Goal: Task Accomplishment & Management: Use online tool/utility

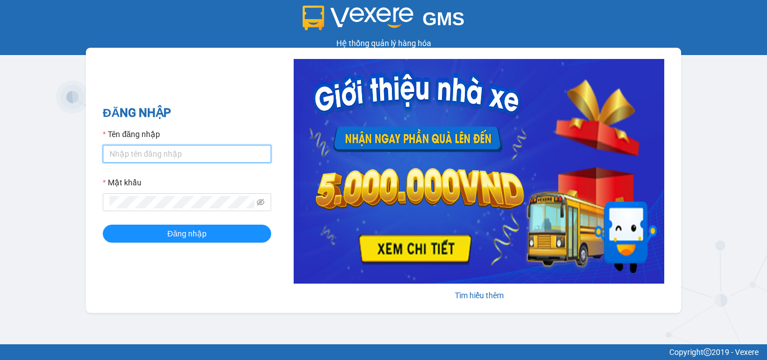
type input "tiensg.caolam"
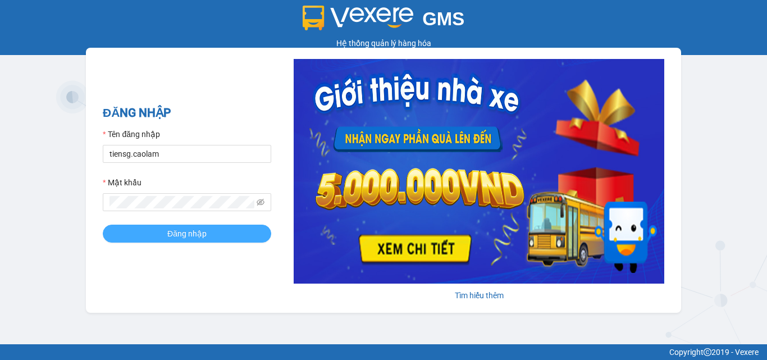
click at [171, 228] on span "Đăng nhập" at bounding box center [186, 233] width 39 height 12
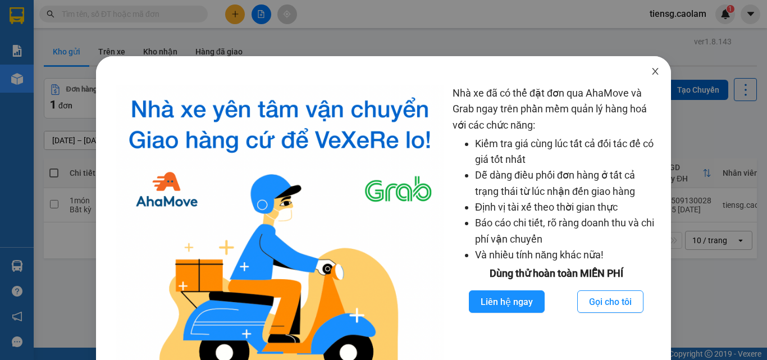
click at [652, 71] on icon "close" at bounding box center [655, 71] width 6 height 7
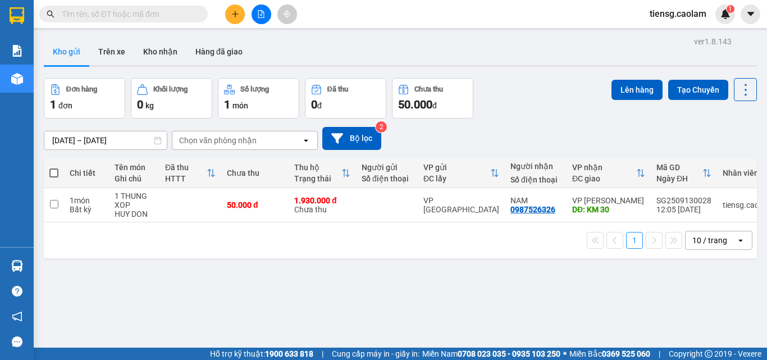
click at [253, 247] on div "1 10 / trang open" at bounding box center [400, 240] width 704 height 19
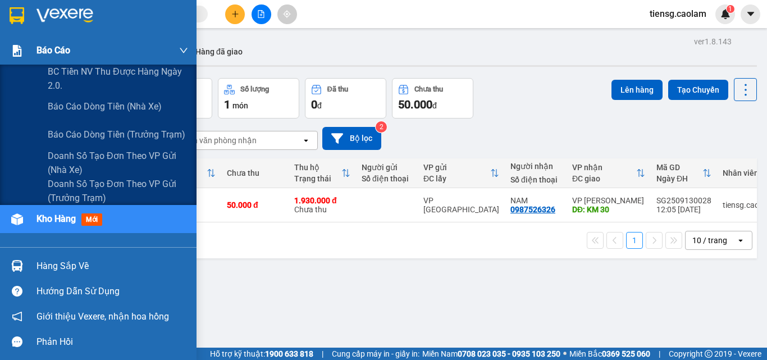
click at [60, 52] on span "Báo cáo" at bounding box center [53, 50] width 34 height 14
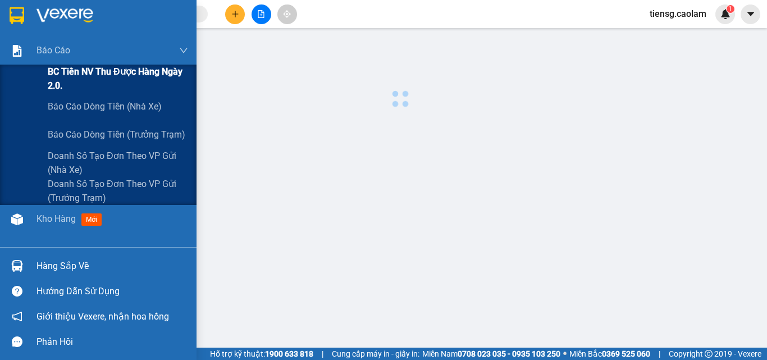
click at [66, 75] on span "BC Tiền NV thu được hàng ngày 2.0." at bounding box center [118, 79] width 140 height 28
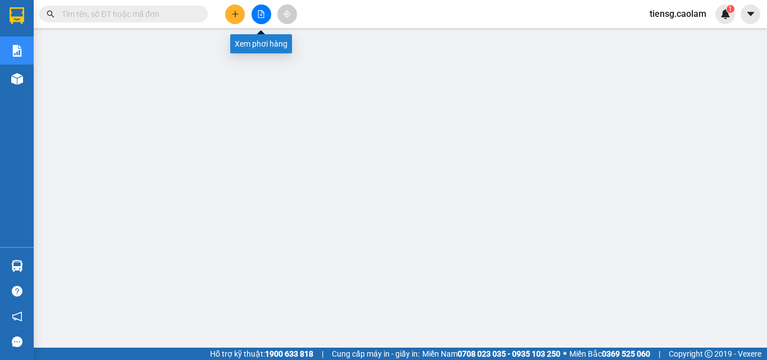
click at [261, 12] on icon "file-add" at bounding box center [261, 14] width 8 height 8
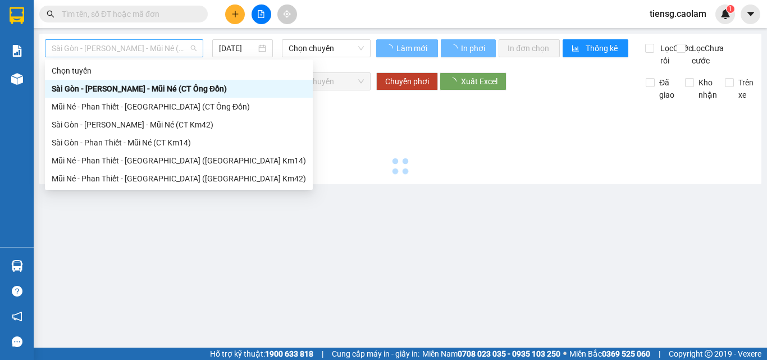
click at [133, 52] on span "Sài Gòn - [PERSON_NAME] - Mũi Né (CT Ông Đồn)" at bounding box center [124, 48] width 145 height 17
type input "[DATE]"
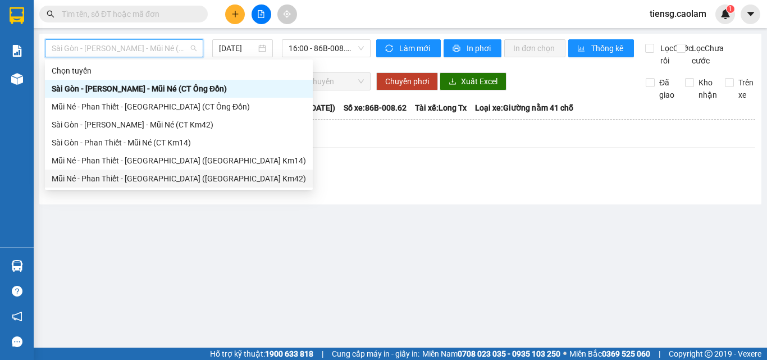
click at [163, 176] on div "Mũi Né - Phan Thiết - [GEOGRAPHIC_DATA] ([GEOGRAPHIC_DATA] Km42)" at bounding box center [179, 178] width 254 height 12
type input "[DATE]"
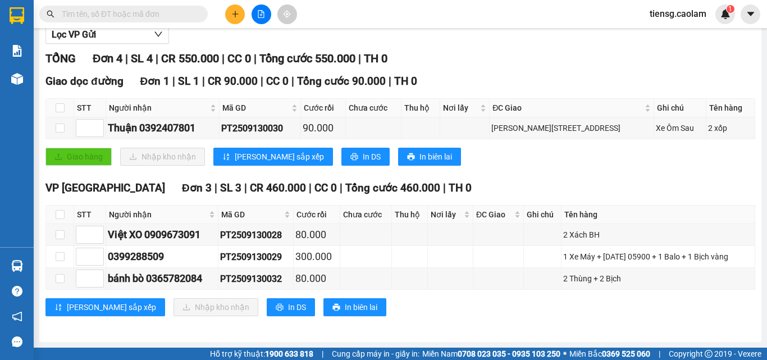
scroll to position [149, 0]
drag, startPoint x: 61, startPoint y: 207, endPoint x: 58, endPoint y: 222, distance: 15.4
click at [60, 209] on th at bounding box center [60, 214] width 28 height 19
click at [56, 217] on input "checkbox" at bounding box center [60, 214] width 9 height 9
checkbox input "true"
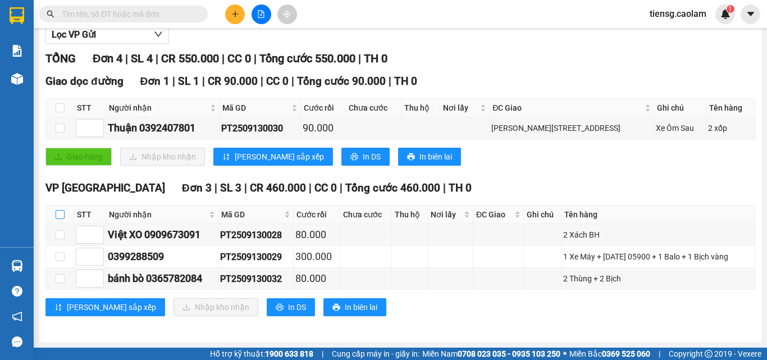
checkbox input "true"
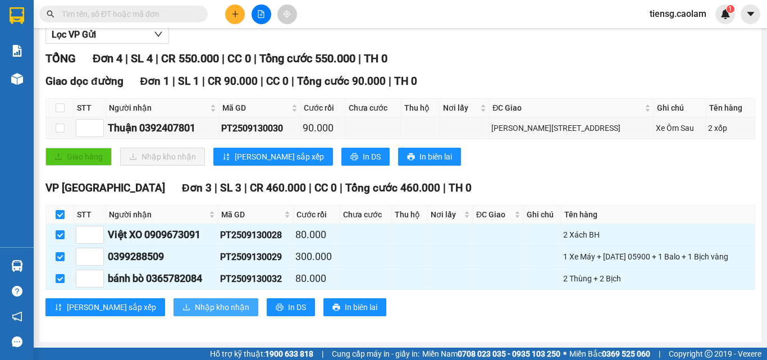
click at [195, 308] on span "Nhập kho nhận" at bounding box center [222, 307] width 54 height 12
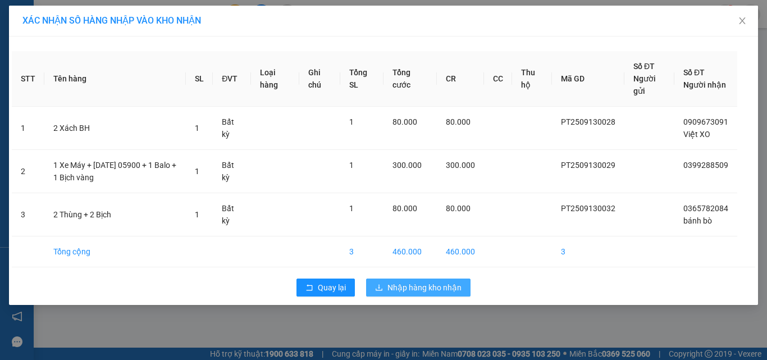
click at [403, 282] on span "Nhập hàng kho nhận" at bounding box center [424, 287] width 74 height 12
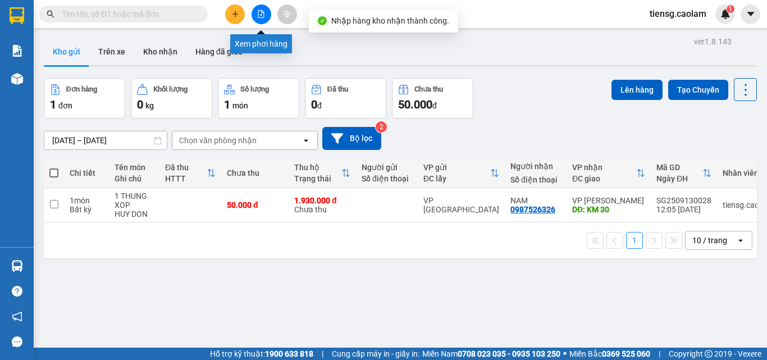
click at [262, 19] on button at bounding box center [261, 14] width 20 height 20
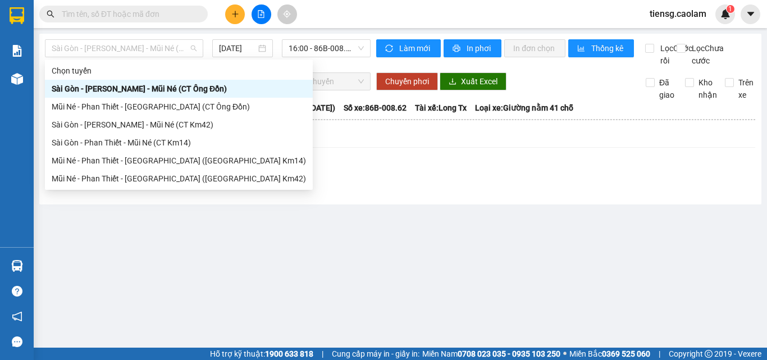
drag, startPoint x: 159, startPoint y: 49, endPoint x: 120, endPoint y: 172, distance: 129.6
click at [159, 53] on span "Sài Gòn - [PERSON_NAME] - Mũi Né (CT Ông Đồn)" at bounding box center [124, 48] width 145 height 17
click at [143, 176] on div "Mũi Né - Phan Thiết - [GEOGRAPHIC_DATA] ([GEOGRAPHIC_DATA] Km42)" at bounding box center [179, 178] width 254 height 12
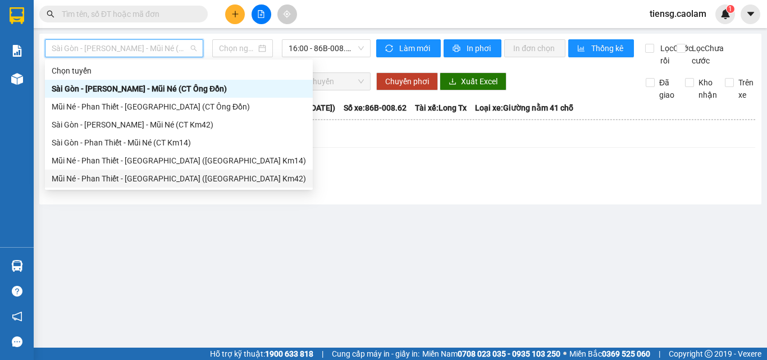
type input "[DATE]"
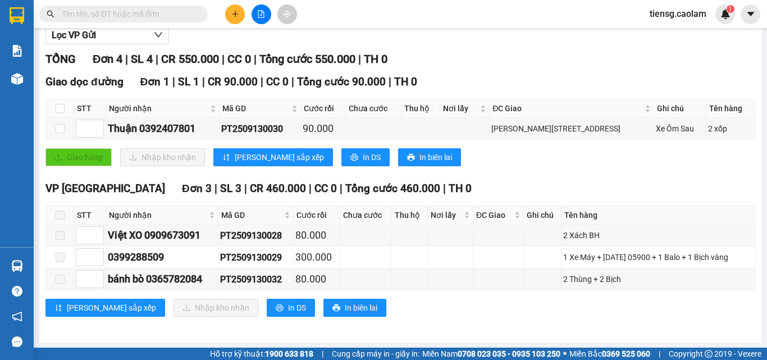
scroll to position [149, 0]
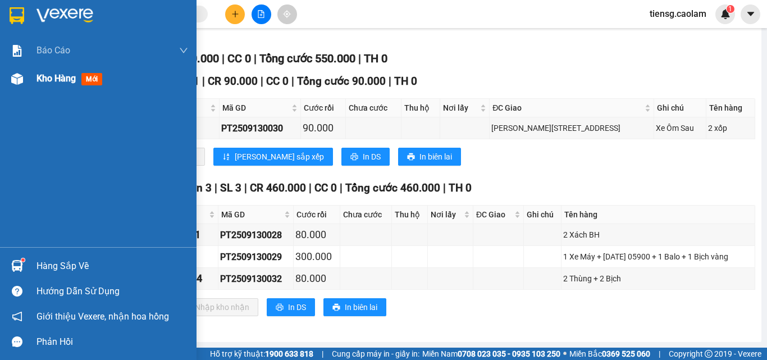
click at [41, 77] on span "Kho hàng" at bounding box center [55, 78] width 39 height 11
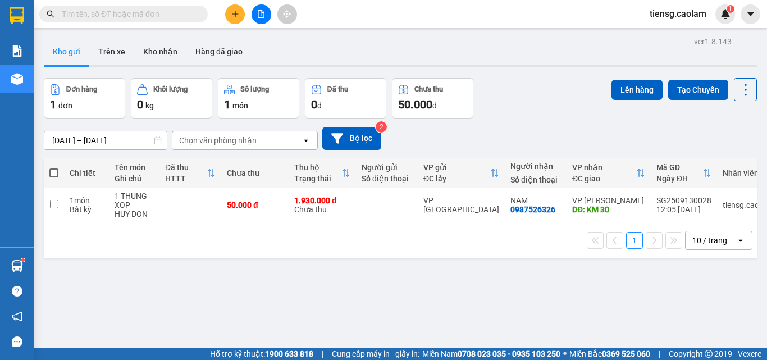
click at [258, 12] on icon "file-add" at bounding box center [261, 14] width 6 height 8
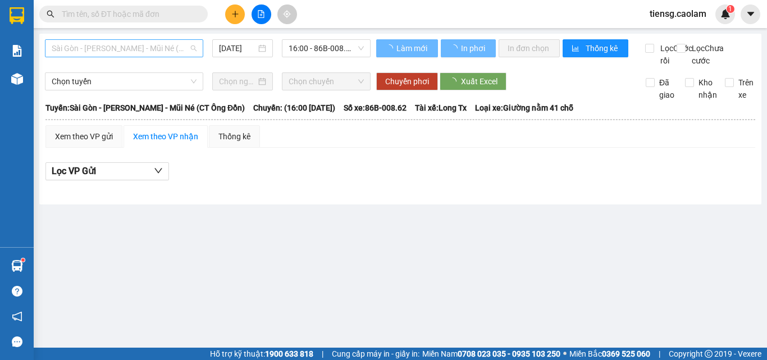
click at [138, 48] on span "Sài Gòn - [PERSON_NAME] - Mũi Né (CT Ông Đồn)" at bounding box center [124, 48] width 145 height 17
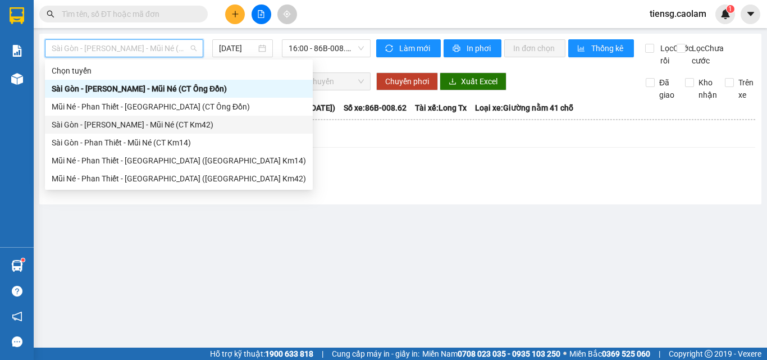
click at [170, 125] on div "Sài Gòn - [PERSON_NAME] - Mũi Né (CT Km42)" at bounding box center [179, 124] width 254 height 12
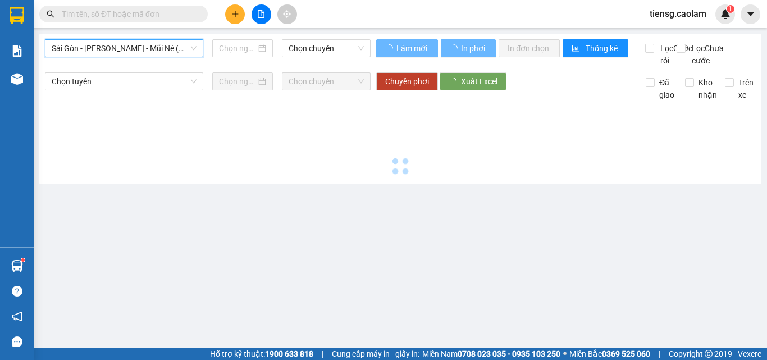
type input "[DATE]"
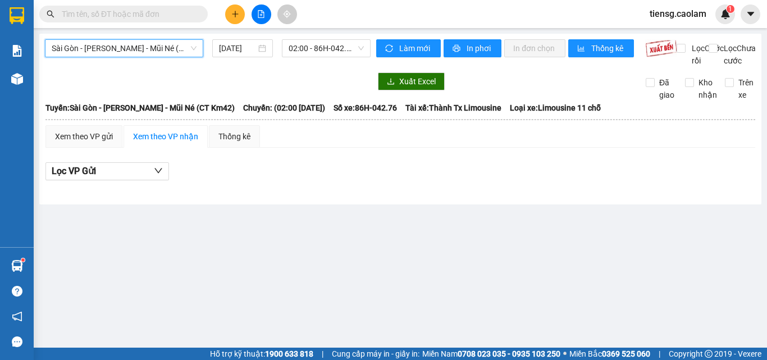
click at [165, 53] on span "Sài Gòn - [PERSON_NAME] - Mũi Né (CT Km42)" at bounding box center [124, 48] width 145 height 17
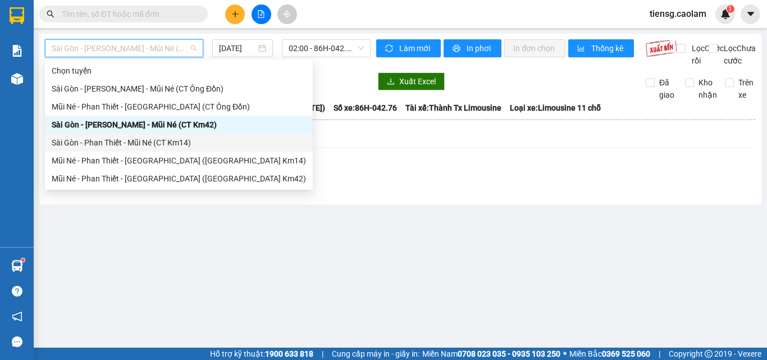
click at [164, 145] on div "Sài Gòn - Phan Thiết - Mũi Né (CT Km14)" at bounding box center [179, 142] width 254 height 12
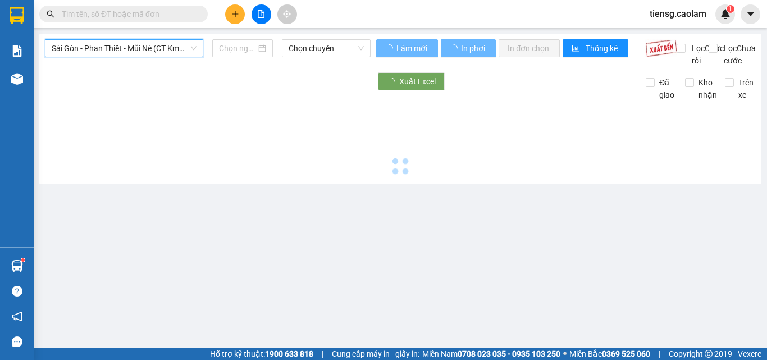
type input "[DATE]"
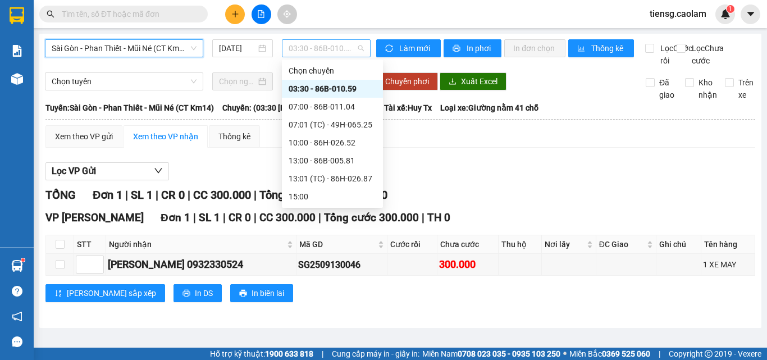
click at [321, 45] on span "03:30 - 86B-010.59" at bounding box center [326, 48] width 75 height 17
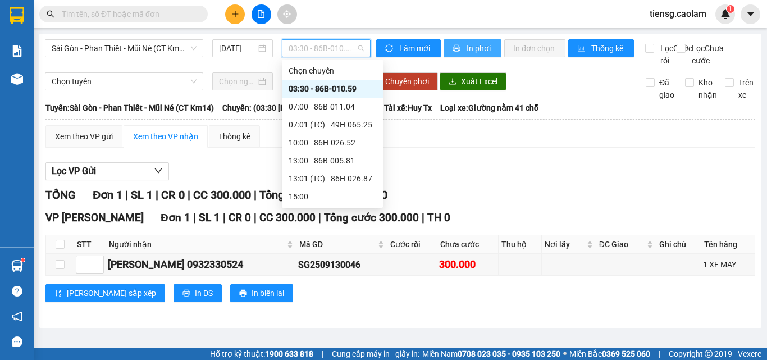
click at [477, 43] on span "In phơi" at bounding box center [479, 48] width 26 height 12
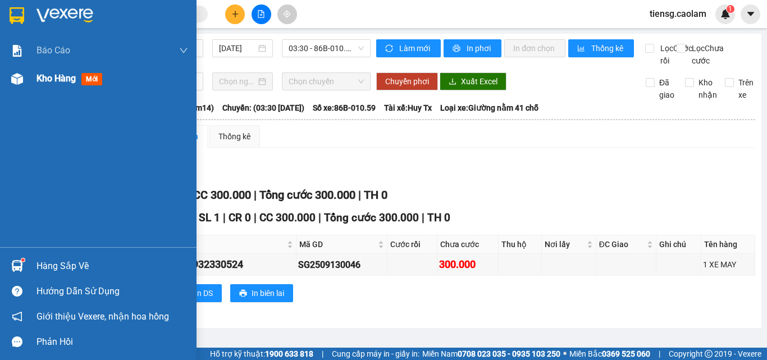
click at [20, 82] on img at bounding box center [17, 79] width 12 height 12
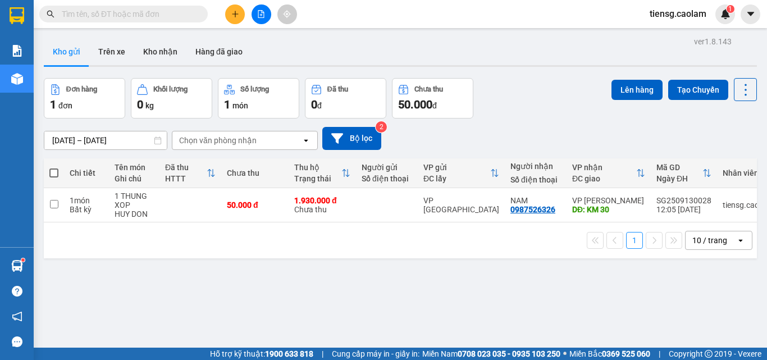
click at [269, 19] on button at bounding box center [261, 14] width 20 height 20
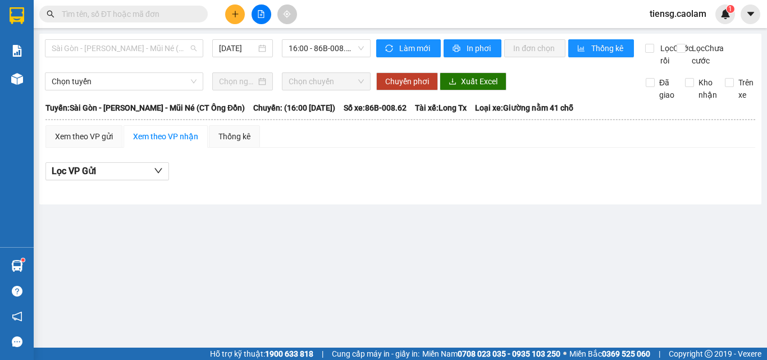
drag, startPoint x: 134, startPoint y: 52, endPoint x: 157, endPoint y: 130, distance: 81.9
click at [135, 53] on span "Sài Gòn - [PERSON_NAME] - Mũi Né (CT Ông Đồn)" at bounding box center [124, 48] width 145 height 17
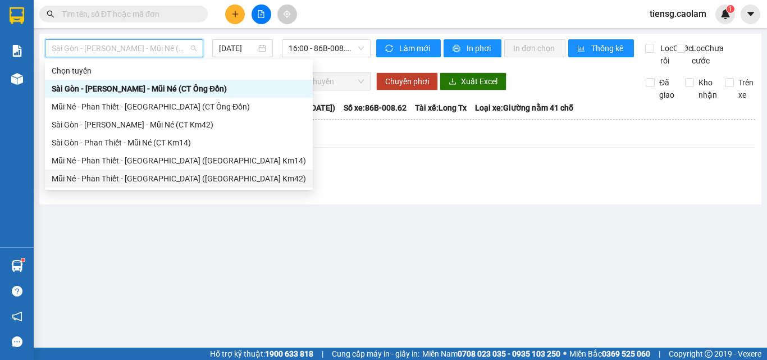
click at [168, 183] on div "Mũi Né - Phan Thiết - [GEOGRAPHIC_DATA] ([GEOGRAPHIC_DATA] Km42)" at bounding box center [179, 178] width 254 height 12
type input "[DATE]"
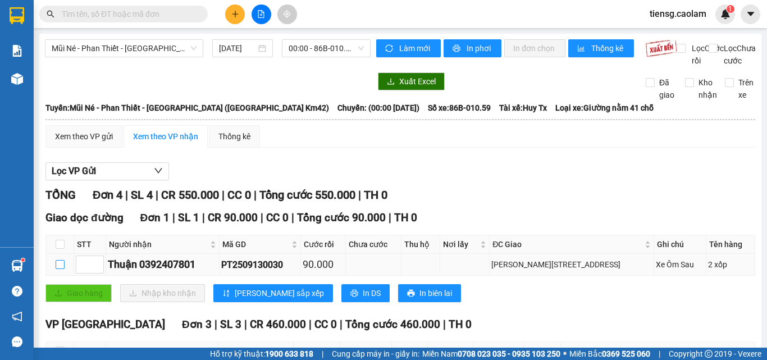
click at [58, 269] on input "checkbox" at bounding box center [60, 264] width 9 height 9
checkbox input "true"
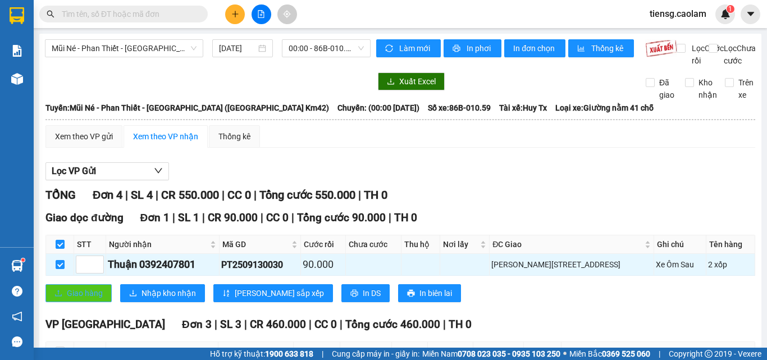
click at [76, 299] on span "Giao hàng" at bounding box center [85, 293] width 36 height 12
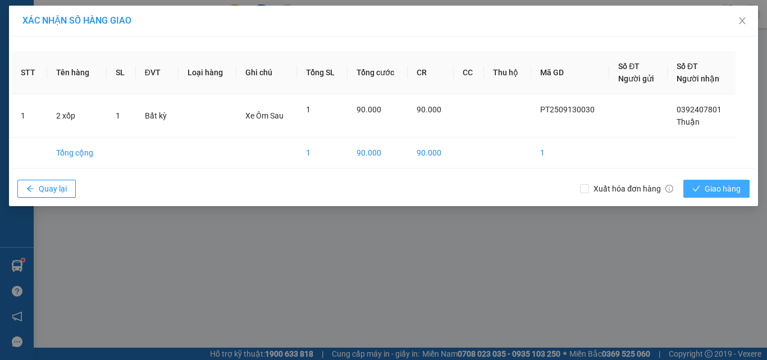
drag, startPoint x: 702, startPoint y: 190, endPoint x: 437, endPoint y: 185, distance: 265.0
click at [702, 191] on button "Giao hàng" at bounding box center [716, 189] width 66 height 18
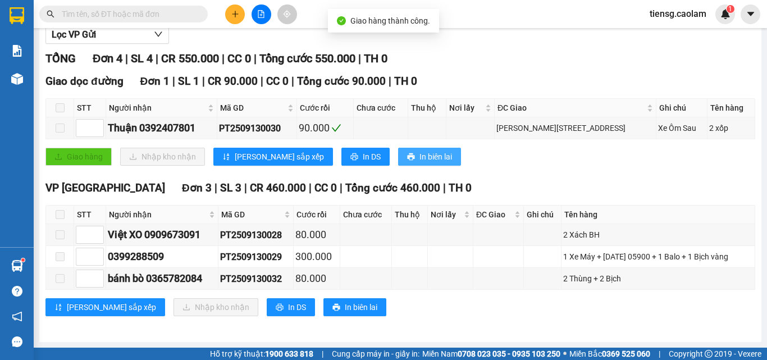
scroll to position [149, 0]
click at [56, 129] on span at bounding box center [60, 127] width 9 height 9
click at [77, 120] on tr "Thuận 0392407801 PT2509130030 90.000 Trương [STREET_ADDRESS] Xe Ôm Sau 2 xốp" at bounding box center [400, 128] width 709 height 22
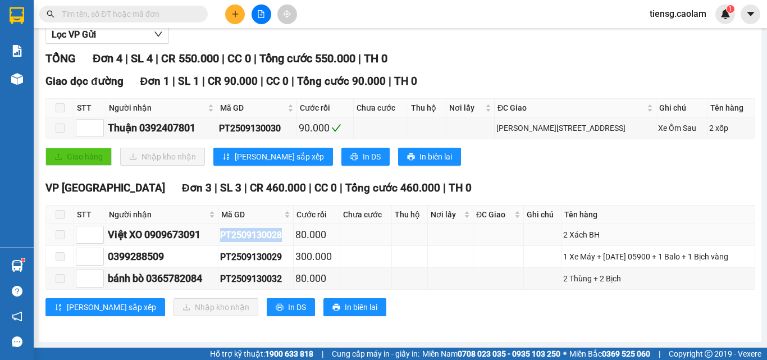
drag, startPoint x: 225, startPoint y: 238, endPoint x: 293, endPoint y: 238, distance: 68.5
click at [291, 238] on div "PT2509130028" at bounding box center [255, 235] width 71 height 14
copy div "PT2509130028"
paste input "PT2509130028"
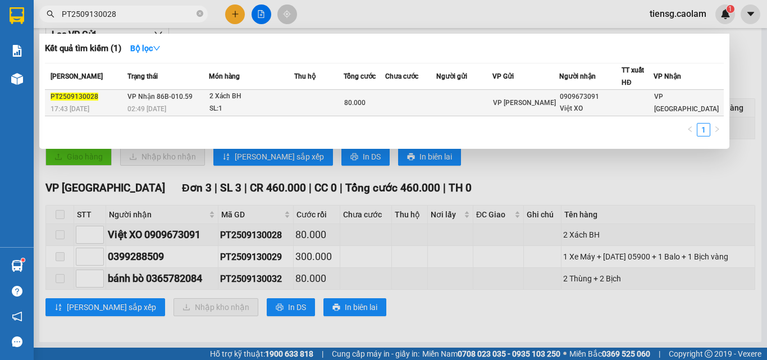
type input "PT2509130028"
click at [317, 96] on td at bounding box center [319, 103] width 50 height 26
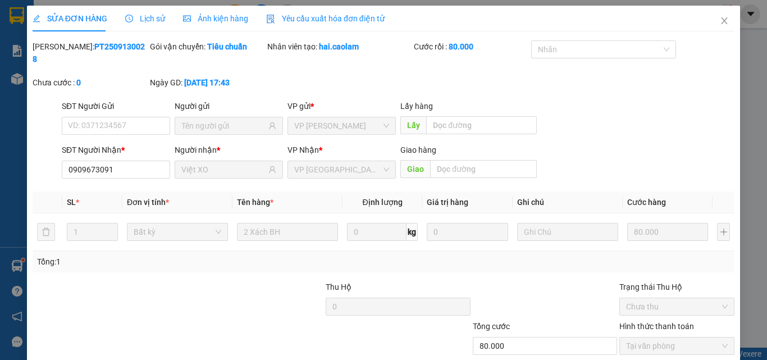
type input "0909673091"
type input "Việt XO"
type input "80.000"
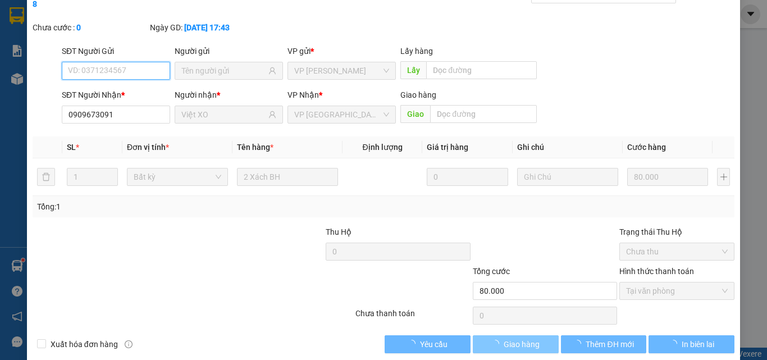
scroll to position [58, 0]
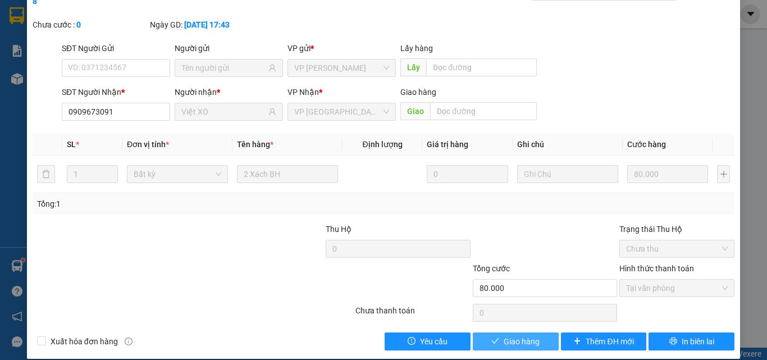
click at [527, 335] on span "Giao hàng" at bounding box center [522, 341] width 36 height 12
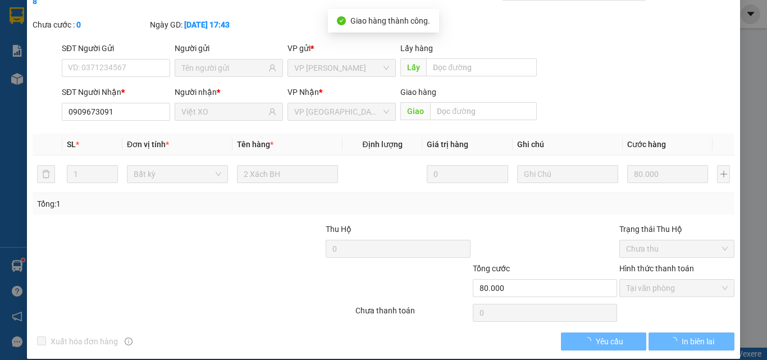
scroll to position [0, 0]
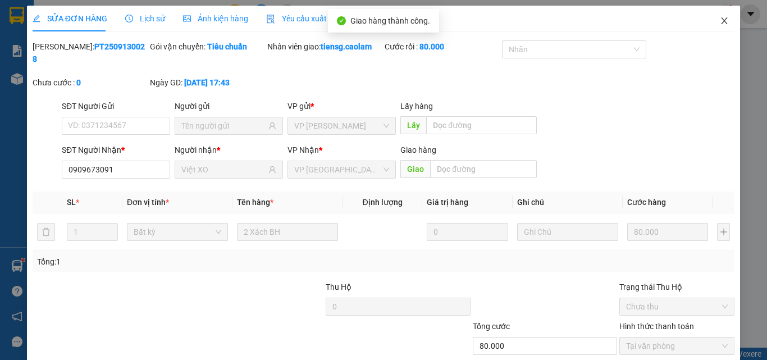
click at [721, 22] on icon "close" at bounding box center [724, 20] width 6 height 7
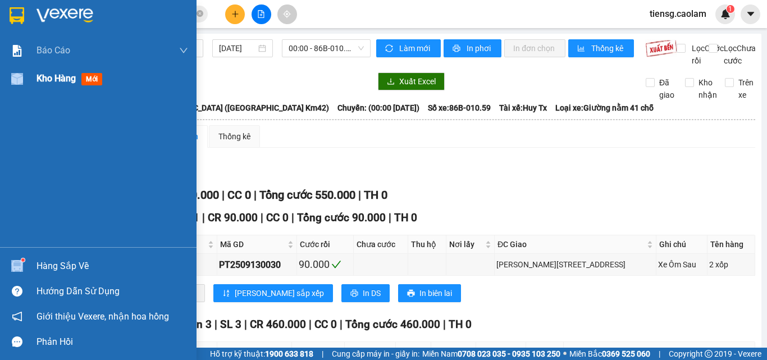
click at [36, 83] on div "Kho hàng mới" at bounding box center [98, 79] width 196 height 28
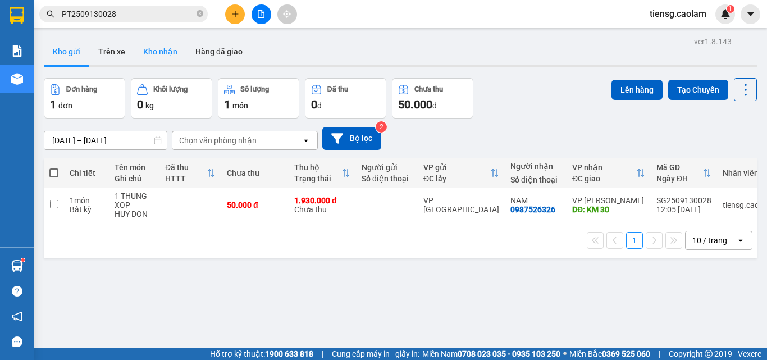
drag, startPoint x: 150, startPoint y: 55, endPoint x: 143, endPoint y: 60, distance: 8.4
click at [150, 56] on button "Kho nhận" at bounding box center [160, 51] width 52 height 27
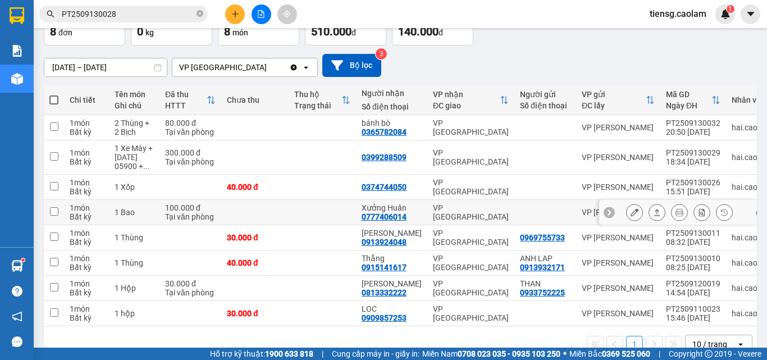
scroll to position [46, 0]
